Goal: Navigation & Orientation: Find specific page/section

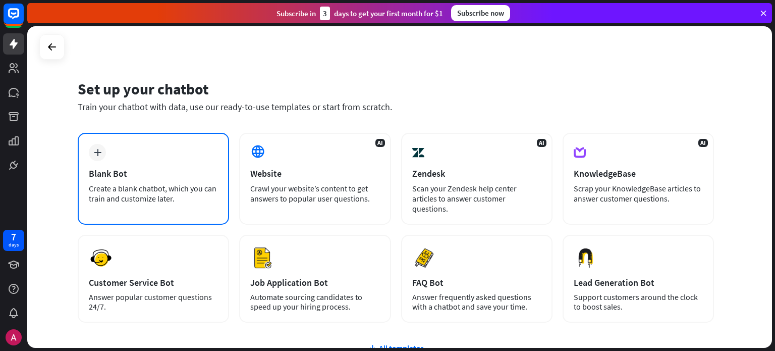
click at [180, 173] on div "Blank Bot" at bounding box center [153, 173] width 129 height 12
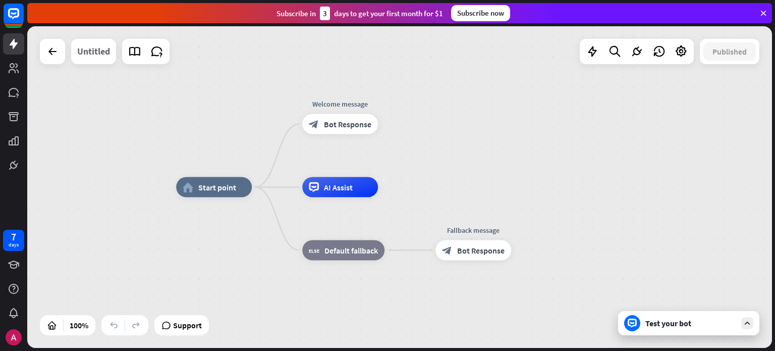
click at [95, 50] on div "Untitled" at bounding box center [93, 51] width 33 height 25
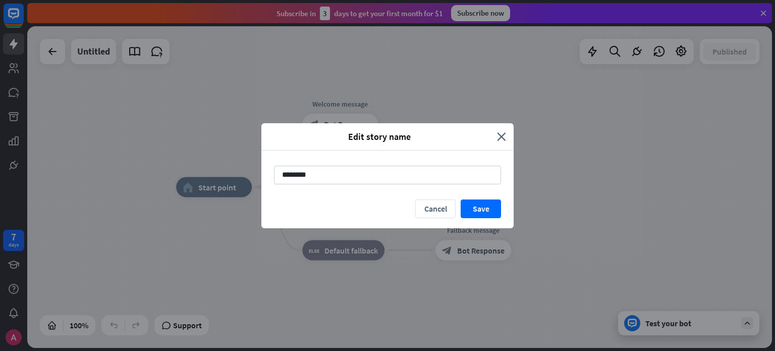
click at [504, 130] on div "Edit story name close" at bounding box center [387, 136] width 252 height 27
click at [501, 132] on icon "close" at bounding box center [501, 137] width 9 height 12
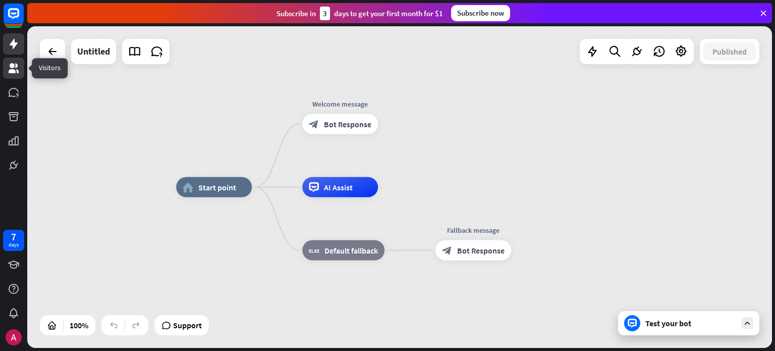
click at [11, 64] on icon at bounding box center [14, 68] width 10 height 10
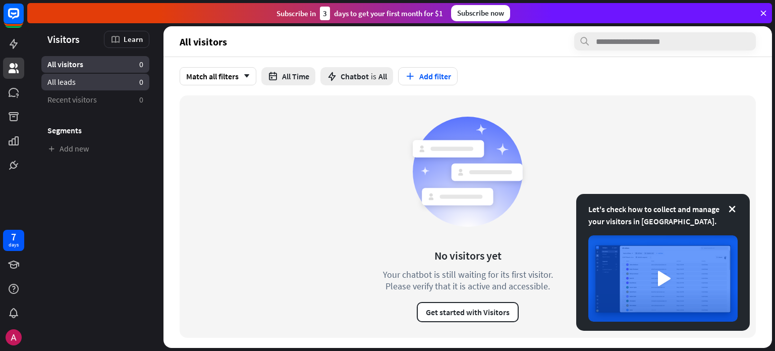
click at [63, 85] on span "All leads" at bounding box center [61, 82] width 28 height 11
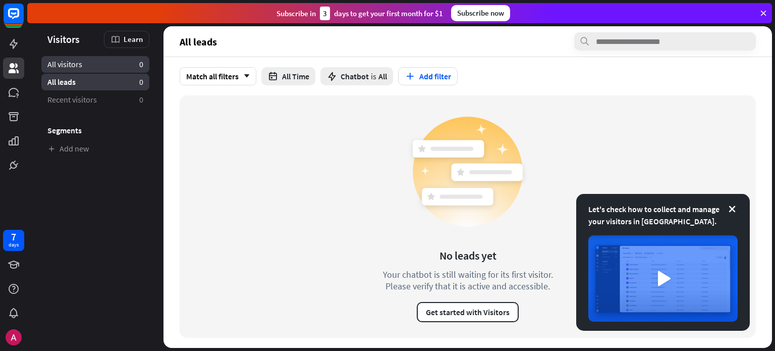
click at [83, 68] on link "All visitors 0" at bounding box center [95, 64] width 108 height 17
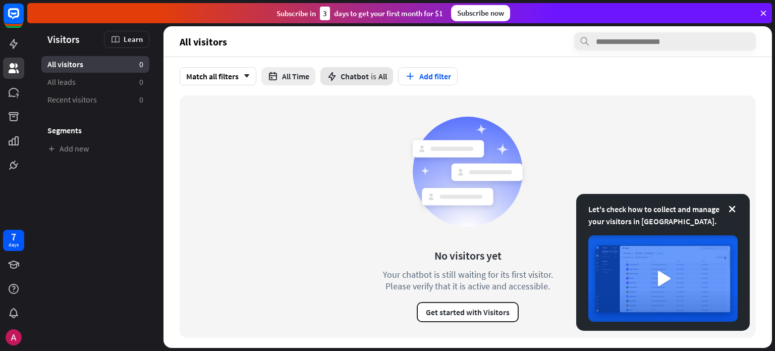
click at [351, 73] on span "Chatbot" at bounding box center [354, 76] width 28 height 10
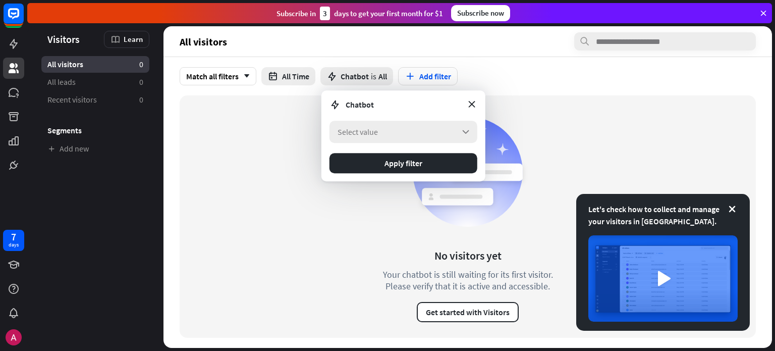
click at [368, 128] on span "Select value" at bounding box center [357, 132] width 40 height 10
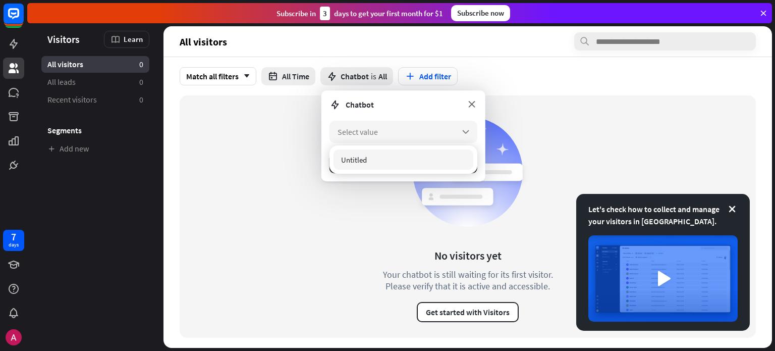
click at [466, 102] on icon at bounding box center [471, 103] width 11 height 11
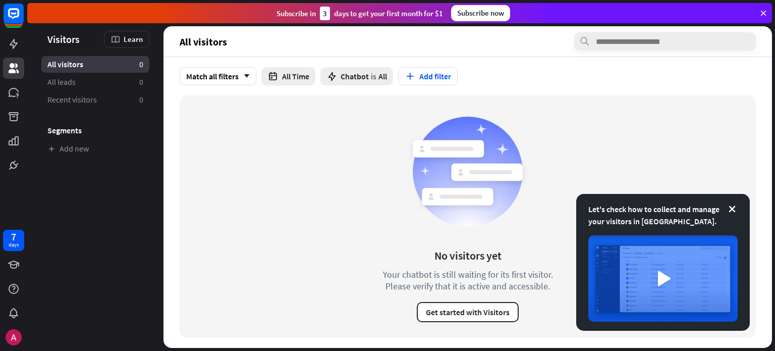
click at [761, 9] on icon at bounding box center [763, 13] width 9 height 9
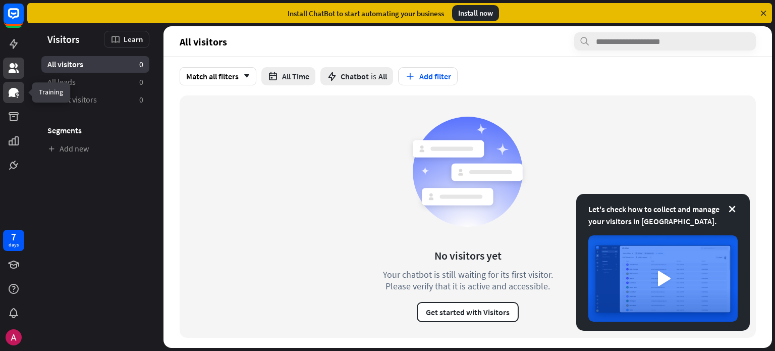
click at [11, 94] on icon at bounding box center [14, 92] width 10 height 9
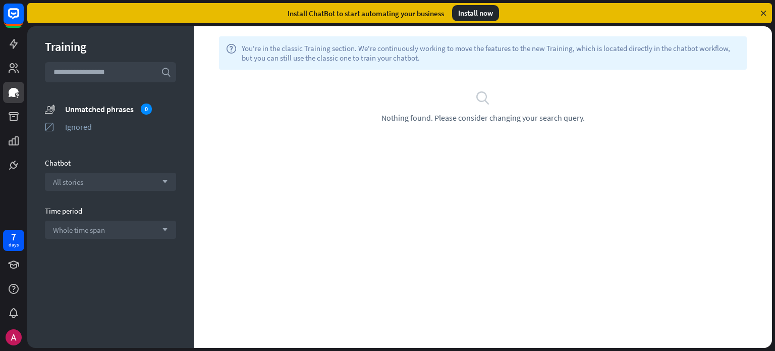
click at [371, 61] on span "You're in the classic Training section. We're continuously working to move the …" at bounding box center [491, 52] width 498 height 19
